Goal: Find specific page/section: Find specific page/section

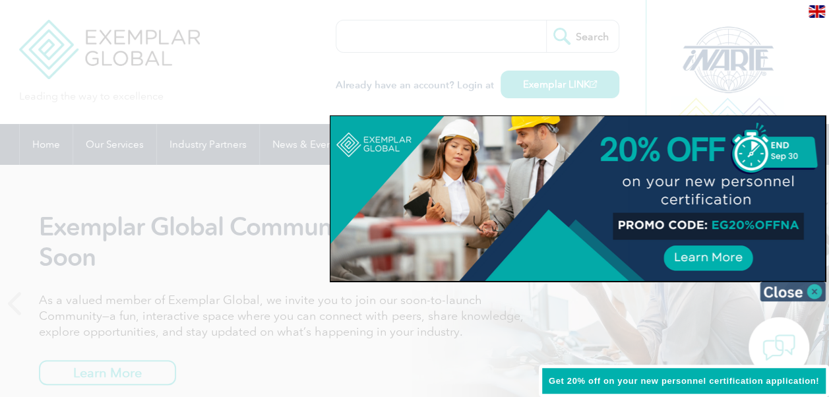
click at [815, 287] on img at bounding box center [792, 291] width 66 height 20
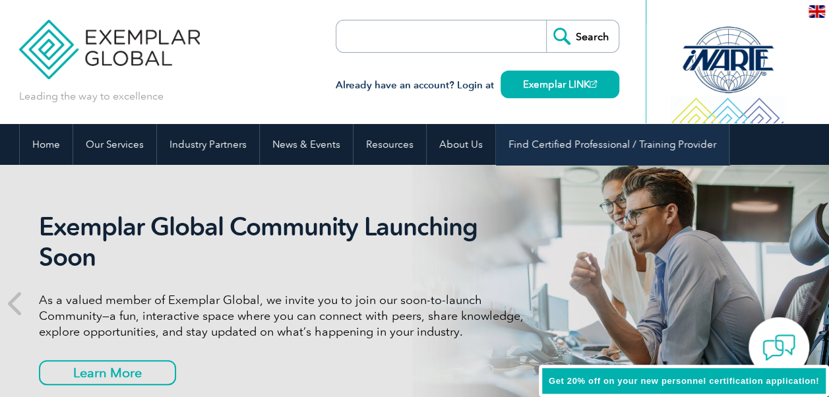
click at [571, 140] on link "Find Certified Professional / Training Provider" at bounding box center [612, 144] width 233 height 41
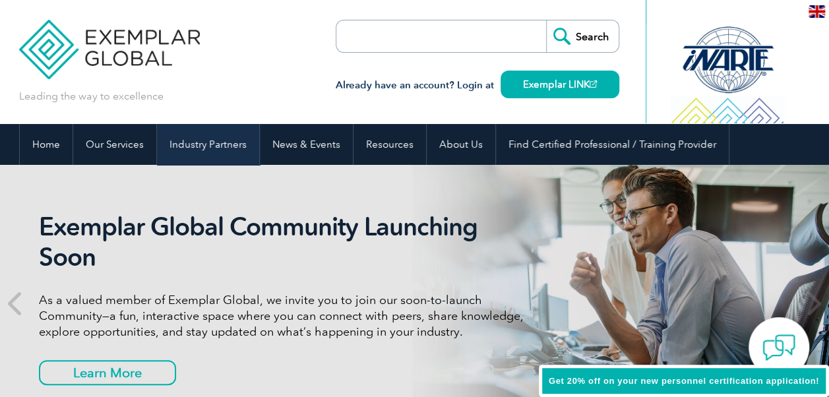
click at [218, 147] on link "Industry Partners" at bounding box center [208, 144] width 102 height 41
click at [218, 146] on link "Industry Partners" at bounding box center [208, 144] width 102 height 41
click at [218, 145] on link "Industry Partners" at bounding box center [208, 144] width 102 height 41
click at [811, 11] on img at bounding box center [816, 11] width 16 height 13
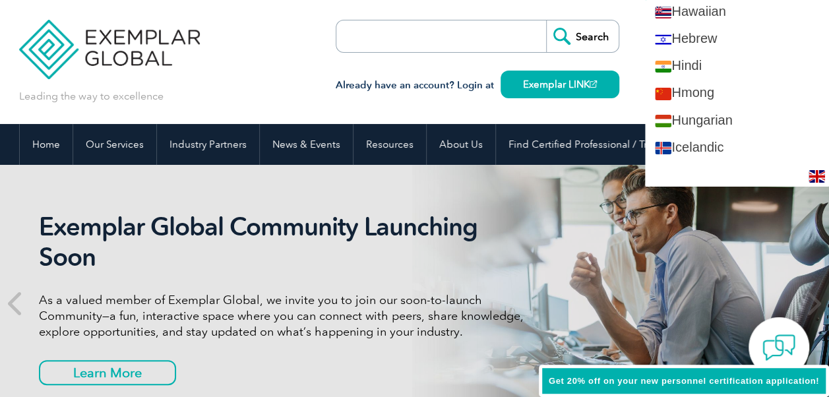
scroll to position [1055, 0]
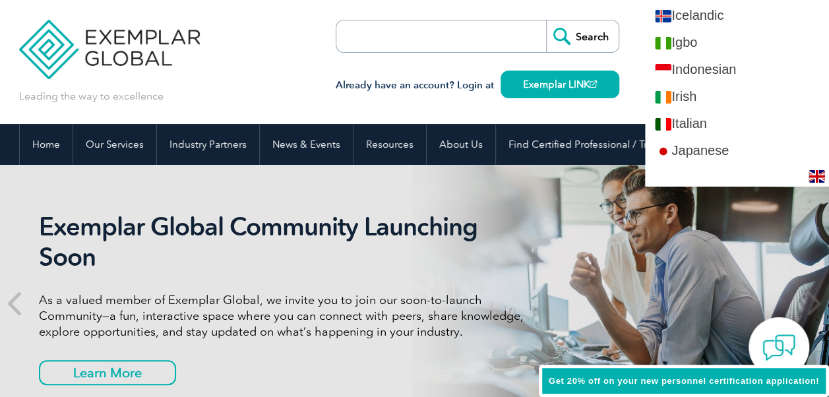
click at [819, 179] on img at bounding box center [816, 176] width 16 height 13
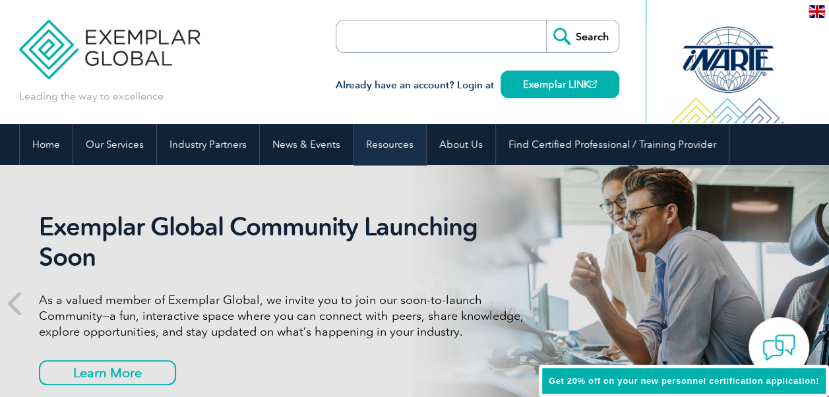
click at [390, 145] on link "Resources" at bounding box center [389, 144] width 73 height 41
